Goal: Obtain resource: Download file/media

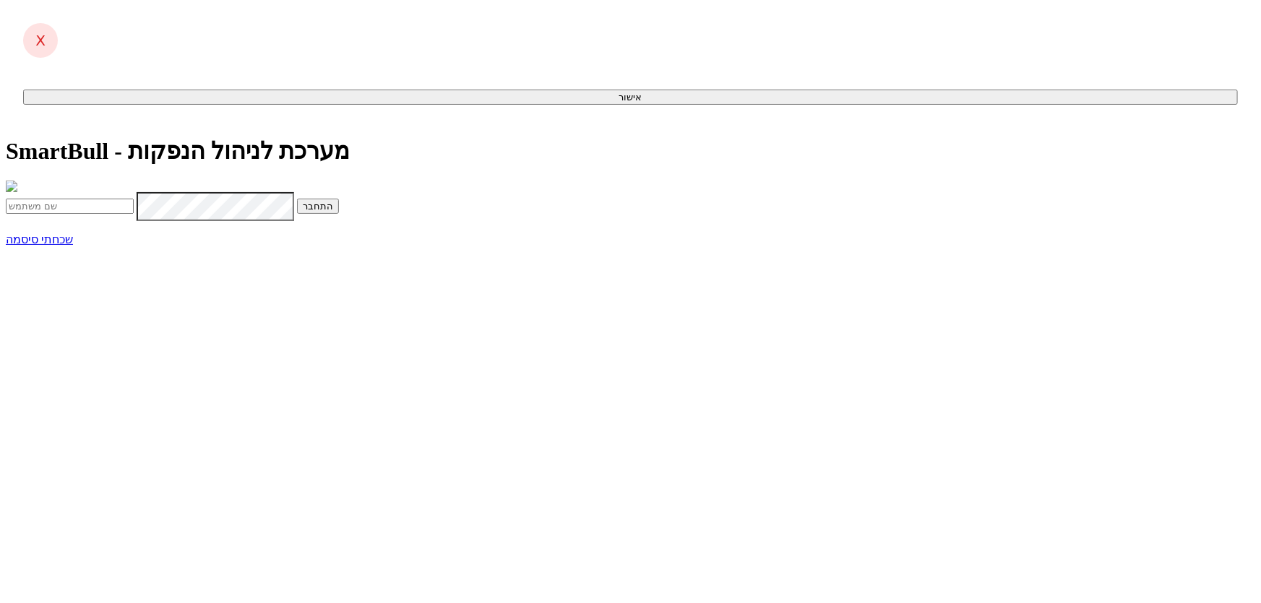
type input "[EMAIL_ADDRESS][DOMAIN_NAME]"
click at [339, 214] on button "התחבר" at bounding box center [318, 206] width 42 height 15
click at [134, 244] on input "text" at bounding box center [70, 236] width 128 height 15
type input "841135"
click at [137, 229] on button "התחבר" at bounding box center [158, 236] width 42 height 15
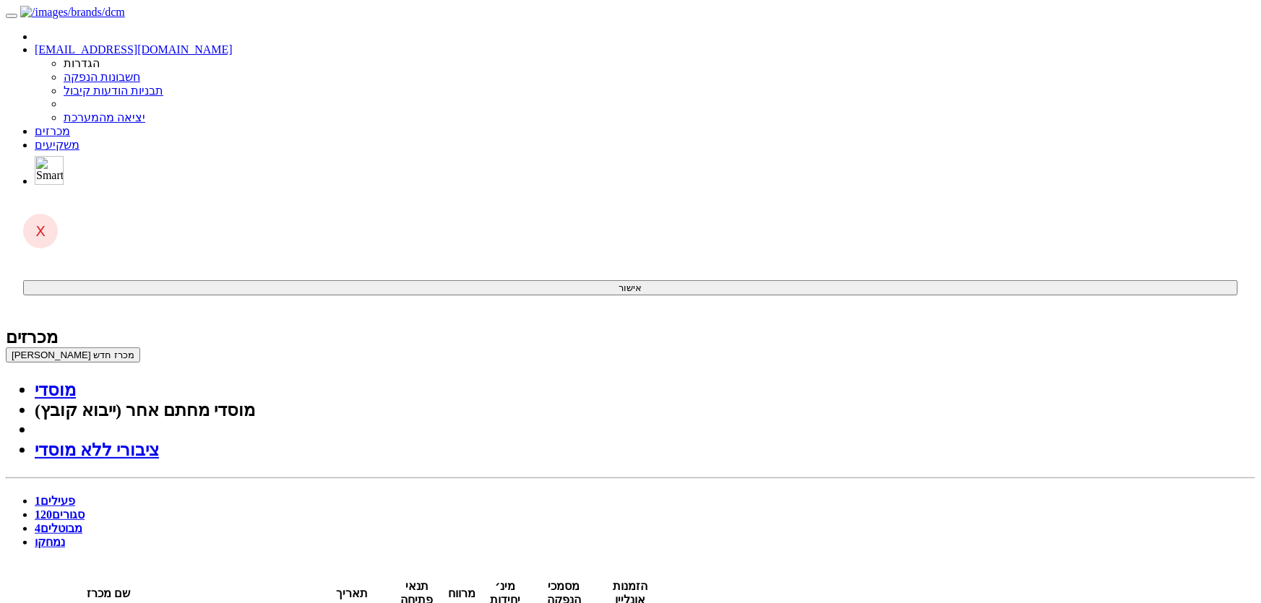
click at [85, 509] on link "סגורים 120" at bounding box center [60, 515] width 50 height 12
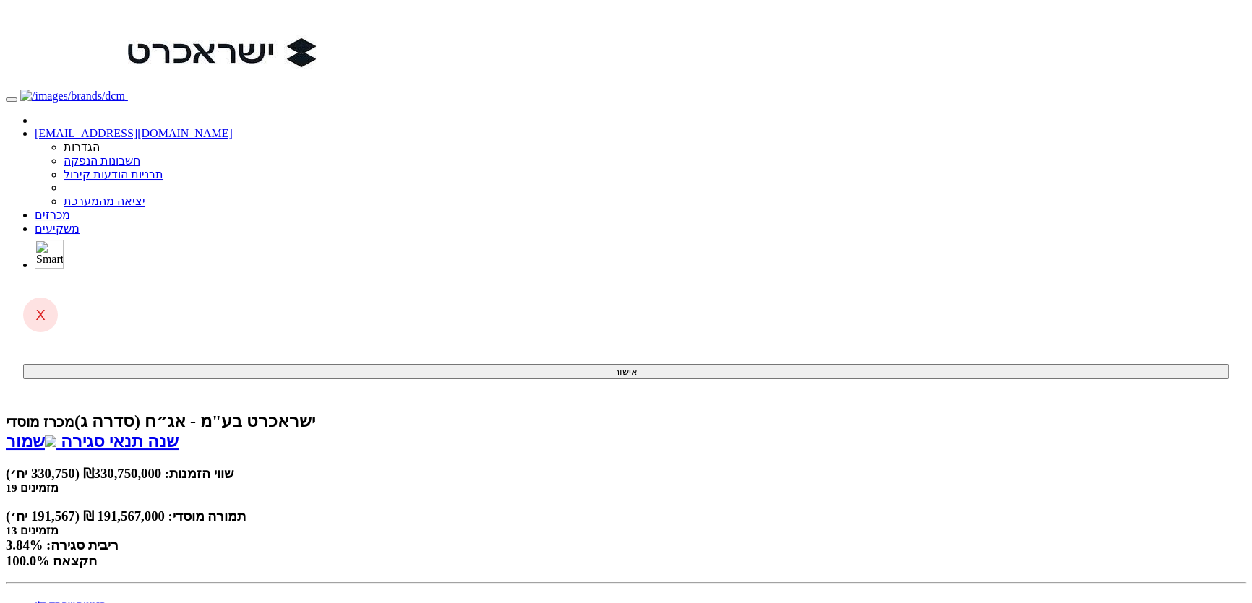
click at [235, 432] on link "שמור רשימת מסווגים לתשקיף" at bounding box center [120, 441] width 229 height 19
click at [70, 209] on link "מכרזים" at bounding box center [52, 215] width 35 height 12
